Goal: Entertainment & Leisure: Consume media (video, audio)

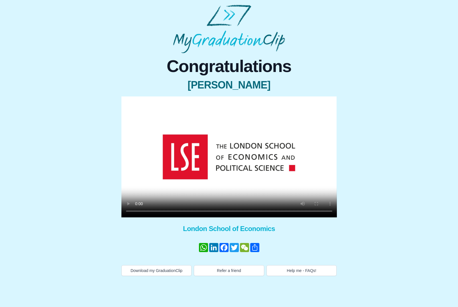
click at [222, 158] on video at bounding box center [228, 157] width 215 height 121
click at [247, 138] on video at bounding box center [228, 157] width 215 height 121
click at [307, 164] on video at bounding box center [228, 157] width 215 height 121
click at [138, 107] on video at bounding box center [228, 157] width 215 height 121
click at [332, 104] on video at bounding box center [228, 157] width 215 height 121
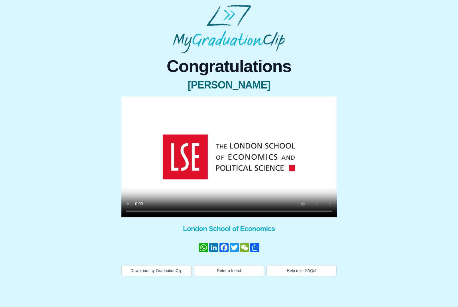
click at [334, 215] on video at bounding box center [228, 157] width 215 height 121
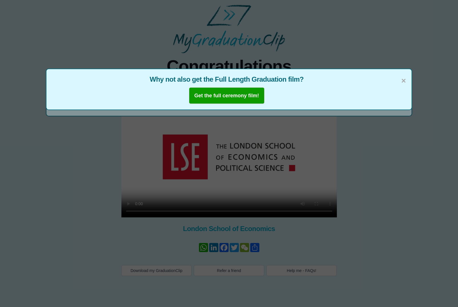
click at [405, 83] on span "×" at bounding box center [403, 81] width 5 height 12
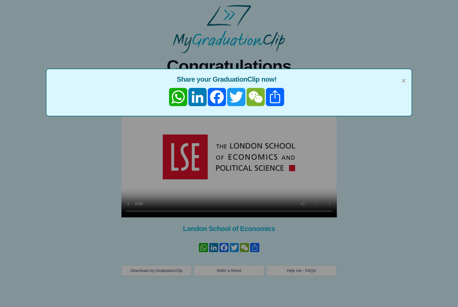
click at [405, 82] on span "×" at bounding box center [403, 81] width 5 height 12
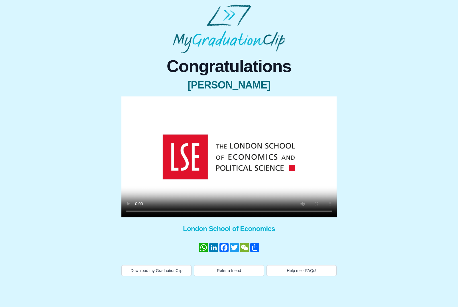
click at [142, 105] on video at bounding box center [228, 157] width 215 height 121
click at [314, 210] on video at bounding box center [228, 157] width 215 height 121
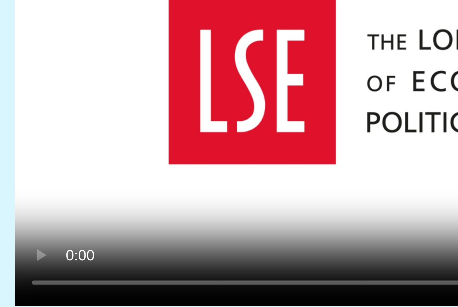
click at [121, 97] on video at bounding box center [228, 157] width 215 height 121
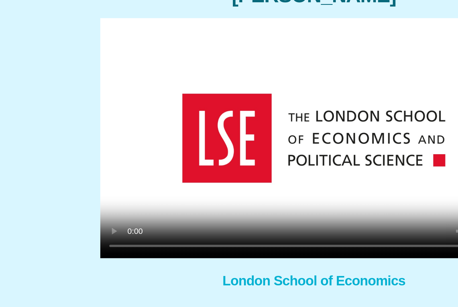
click at [155, 97] on video at bounding box center [228, 157] width 215 height 121
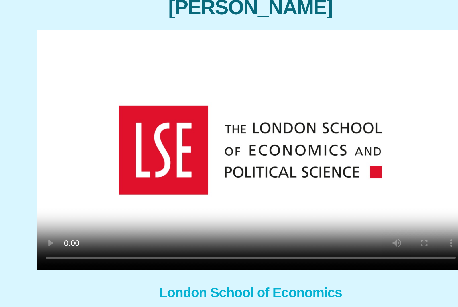
click at [124, 97] on video at bounding box center [228, 157] width 215 height 121
click at [122, 97] on video at bounding box center [228, 157] width 215 height 121
click at [126, 97] on video at bounding box center [228, 157] width 215 height 121
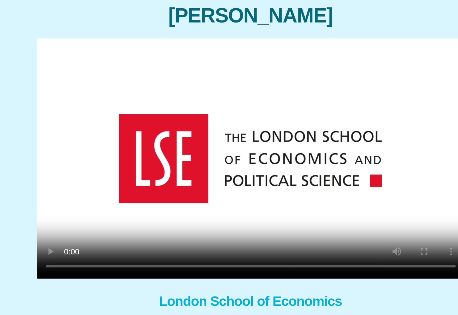
click at [121, 97] on video at bounding box center [228, 157] width 215 height 121
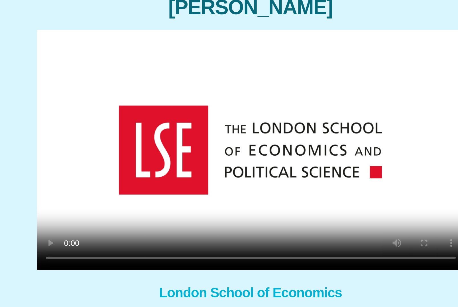
click at [126, 97] on video at bounding box center [228, 157] width 215 height 121
click at [127, 97] on video at bounding box center [228, 157] width 215 height 121
click at [125, 97] on video at bounding box center [228, 157] width 215 height 121
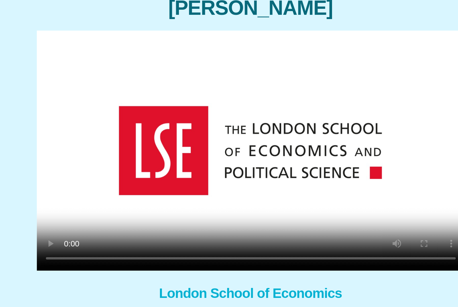
click at [121, 135] on video at bounding box center [228, 157] width 215 height 121
click at [126, 97] on video at bounding box center [228, 157] width 215 height 121
click at [127, 97] on video at bounding box center [228, 157] width 215 height 121
click at [229, 97] on video at bounding box center [228, 157] width 215 height 121
